Goal: Book appointment/travel/reservation

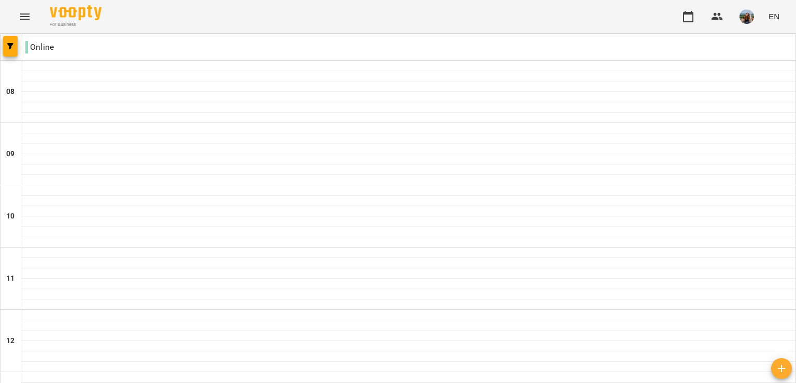
scroll to position [282, 0]
type input "**********"
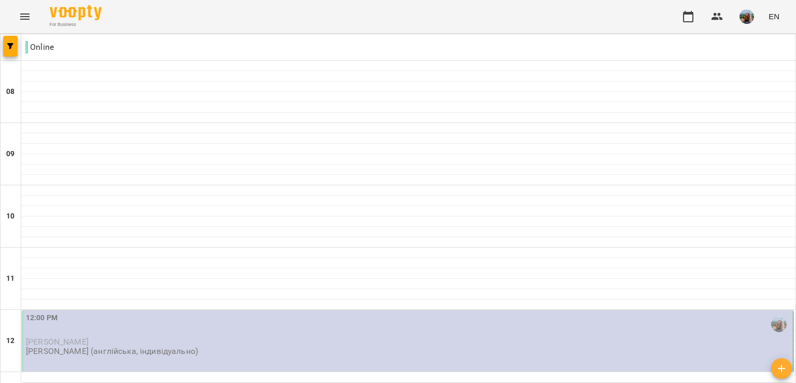
scroll to position [207, 0]
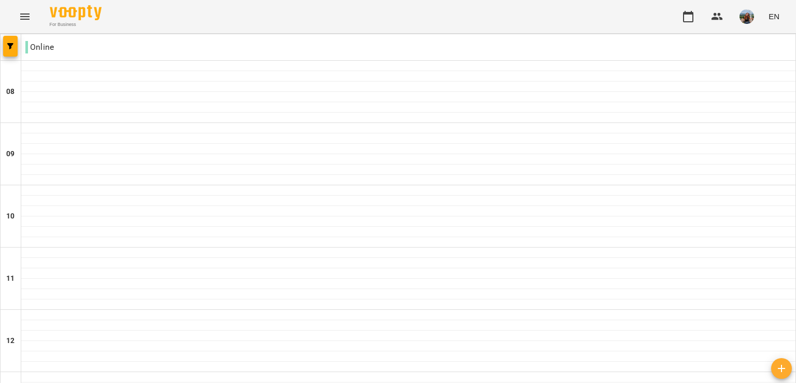
scroll to position [311, 0]
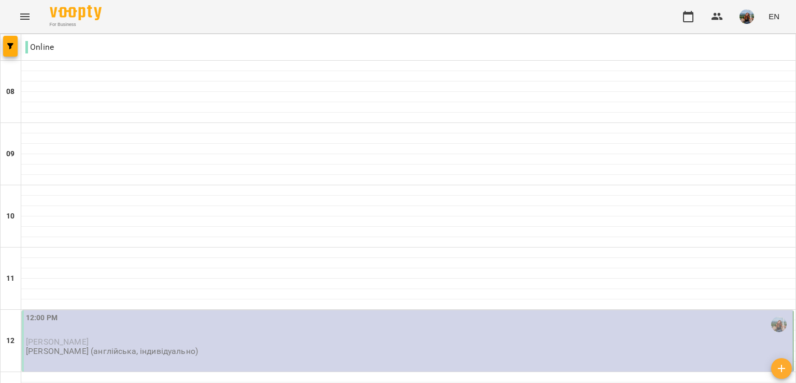
scroll to position [519, 0]
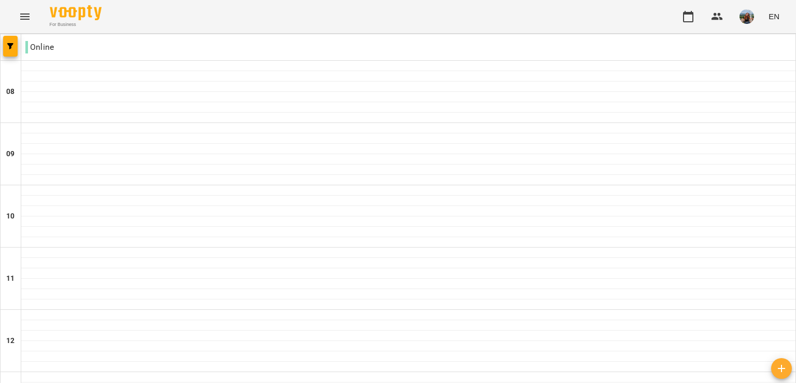
scroll to position [363, 0]
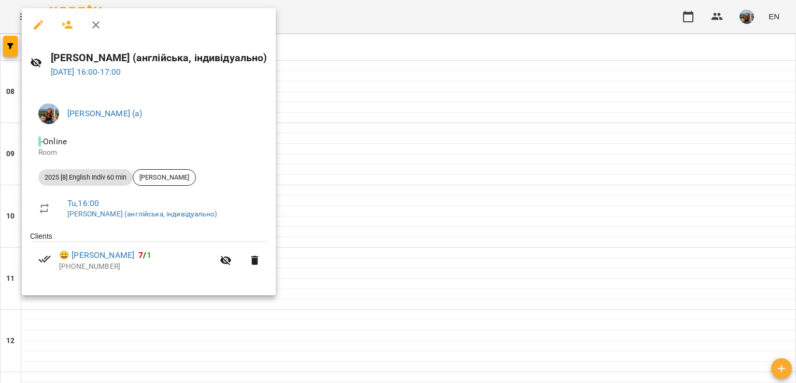
click at [411, 178] on div at bounding box center [398, 191] width 796 height 383
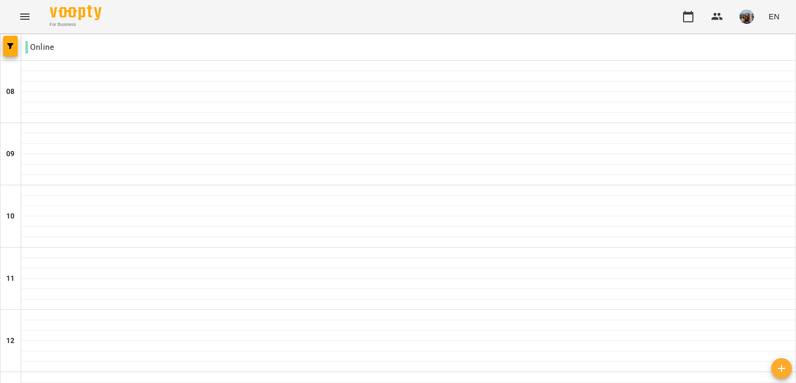
scroll to position [363, 0]
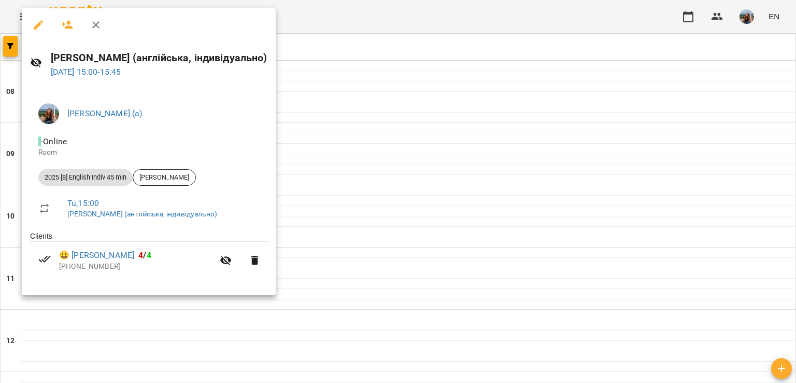
click at [397, 169] on div at bounding box center [398, 191] width 796 height 383
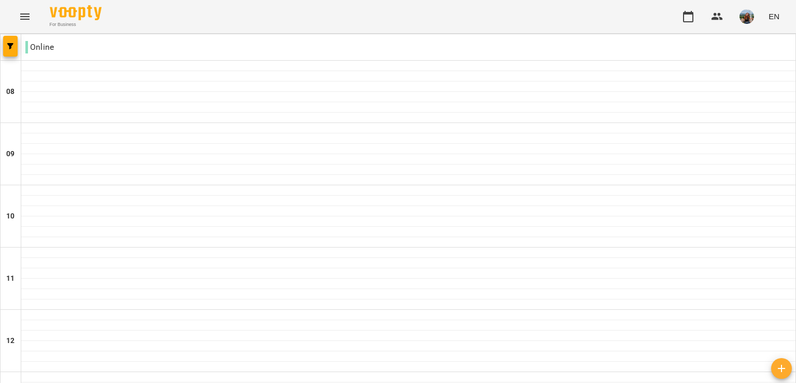
scroll to position [467, 0]
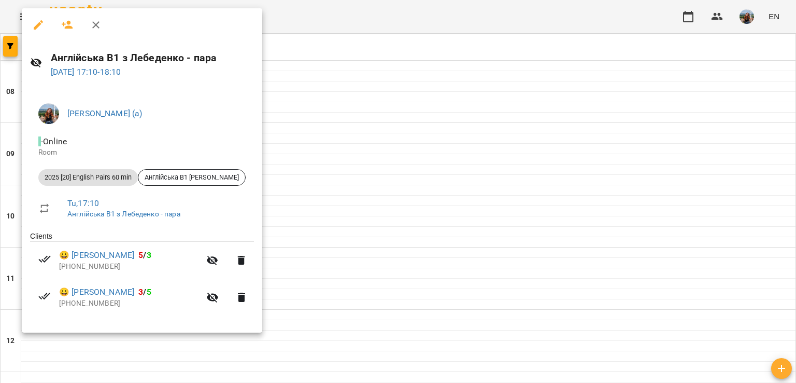
click at [342, 206] on div at bounding box center [398, 191] width 796 height 383
